Goal: Task Accomplishment & Management: Manage account settings

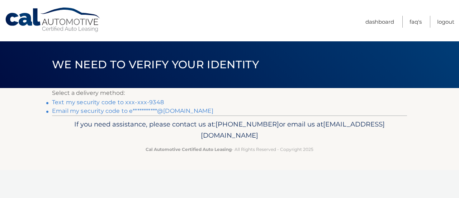
click at [131, 102] on link "Text my security code to xxx-xxx-9348" at bounding box center [108, 102] width 112 height 7
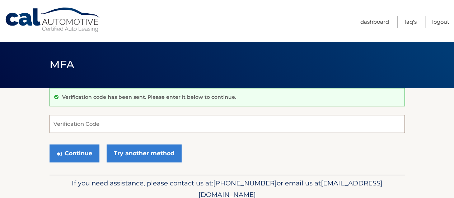
click at [115, 126] on input "Verification Code" at bounding box center [226, 124] width 355 height 18
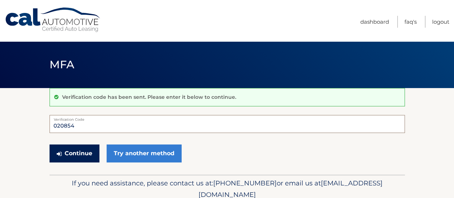
type input "020854"
click at [90, 150] on button "Continue" at bounding box center [74, 153] width 50 height 18
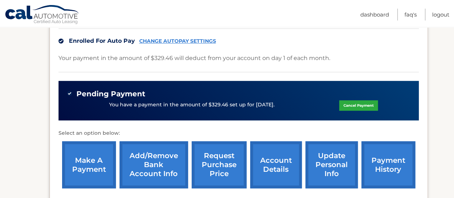
scroll to position [215, 0]
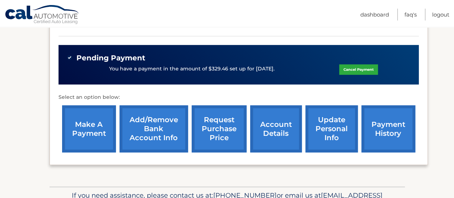
click at [146, 133] on link "Add/Remove bank account info" at bounding box center [153, 128] width 69 height 47
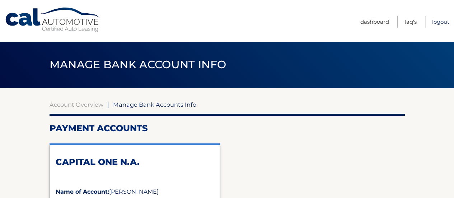
click at [437, 20] on link "Logout" at bounding box center [440, 22] width 17 height 12
